Goal: Task Accomplishment & Management: Use online tool/utility

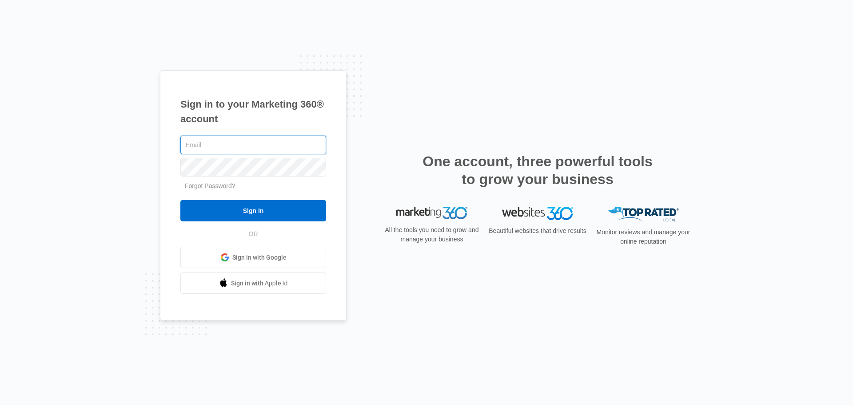
type input "[PERSON_NAME][EMAIL_ADDRESS][DOMAIN_NAME]"
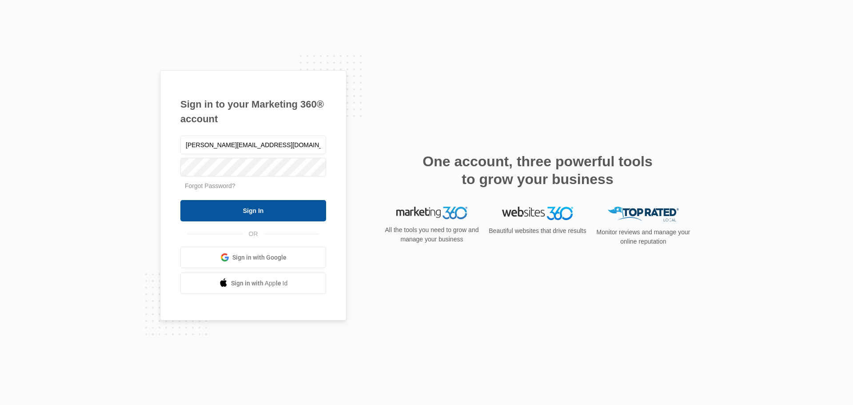
click at [262, 212] on input "Sign In" at bounding box center [253, 210] width 146 height 21
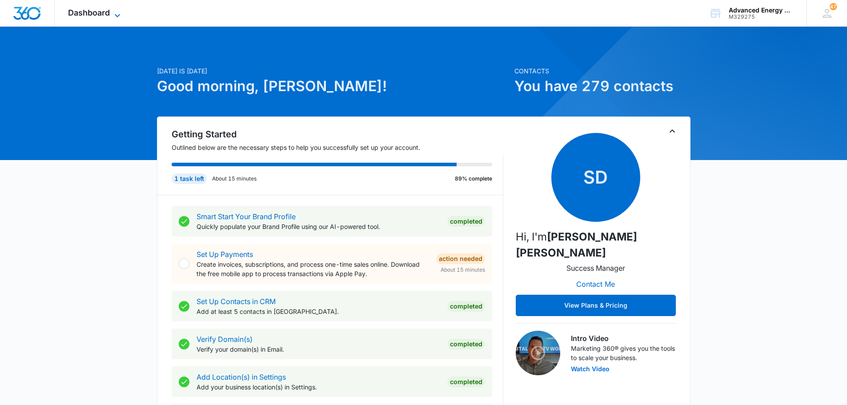
click at [88, 9] on span "Dashboard" at bounding box center [89, 12] width 42 height 9
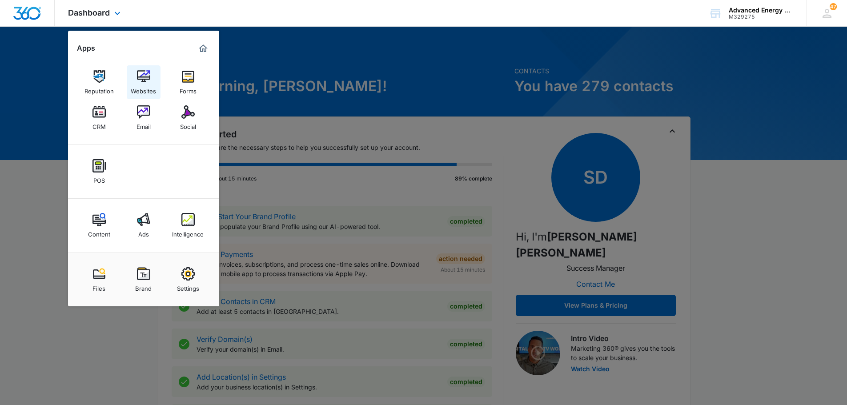
click at [152, 74] on link "Websites" at bounding box center [144, 82] width 34 height 34
